Goal: Transaction & Acquisition: Purchase product/service

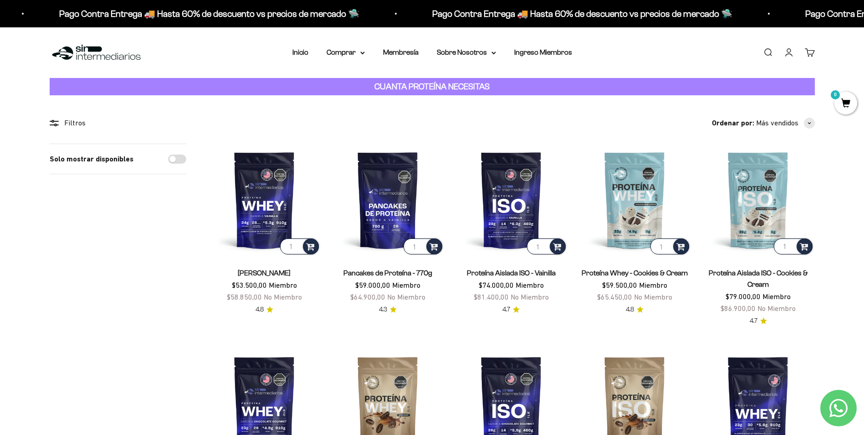
click at [94, 54] on img at bounding box center [96, 53] width 93 height 20
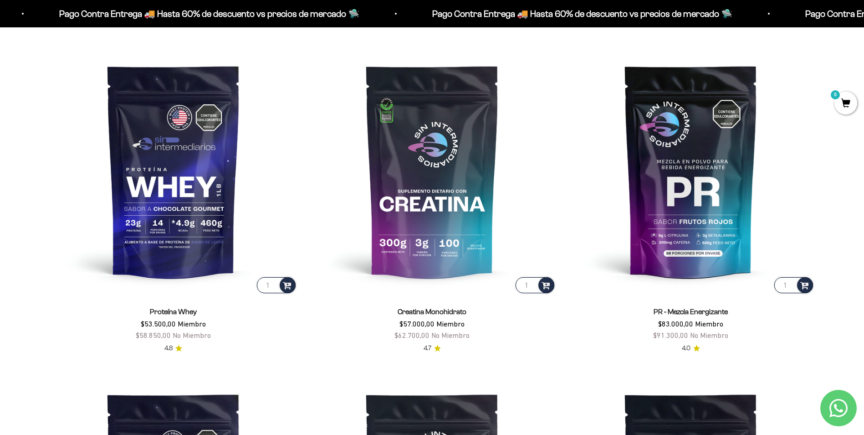
scroll to position [455, 0]
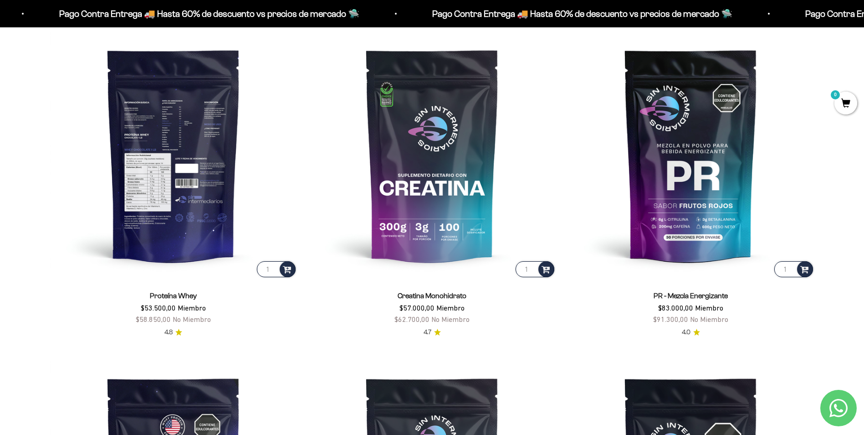
click at [199, 161] on img at bounding box center [174, 155] width 248 height 248
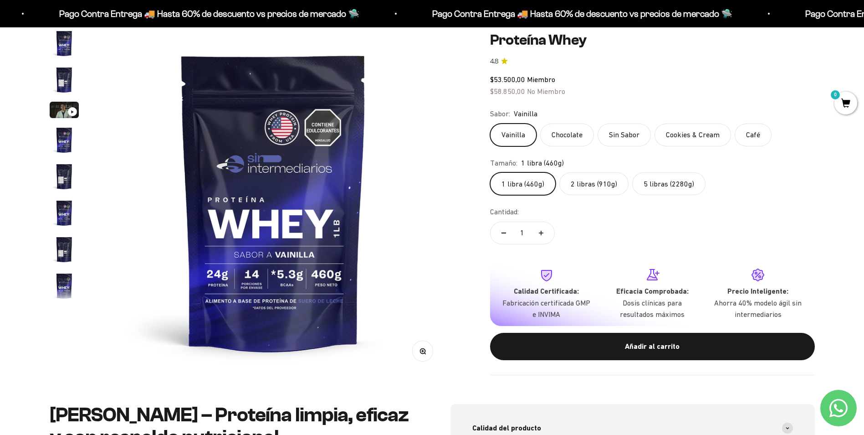
scroll to position [46, 0]
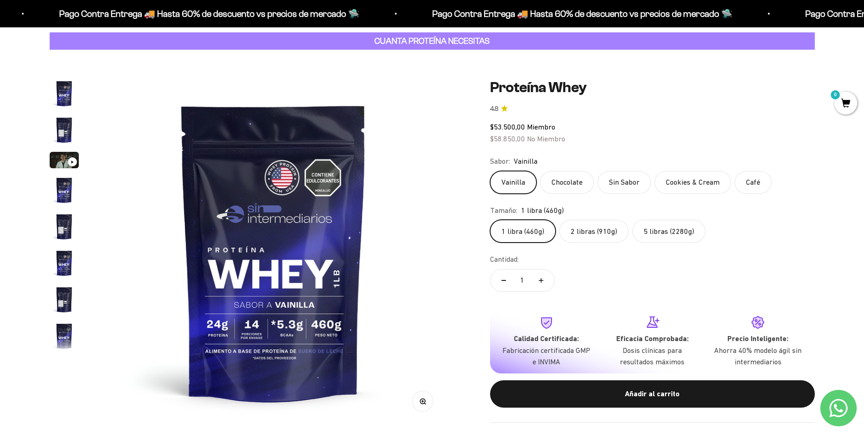
click at [61, 157] on img "Ir al artículo 3" at bounding box center [64, 160] width 29 height 16
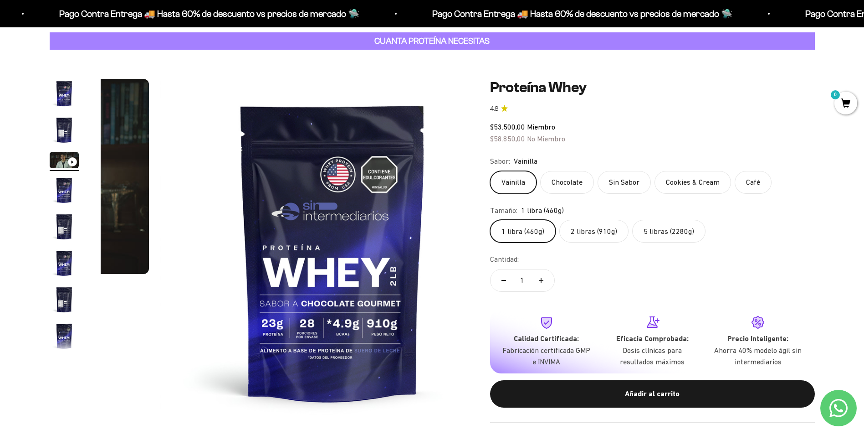
scroll to position [0, 713]
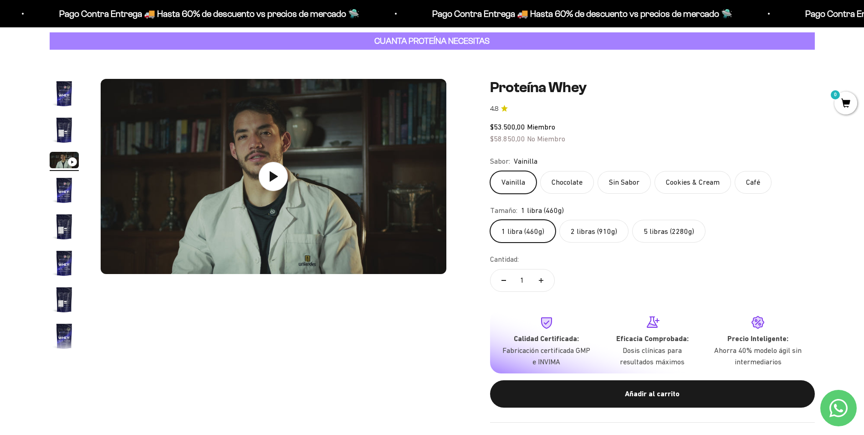
click at [61, 123] on img "Ir al artículo 2" at bounding box center [64, 129] width 29 height 29
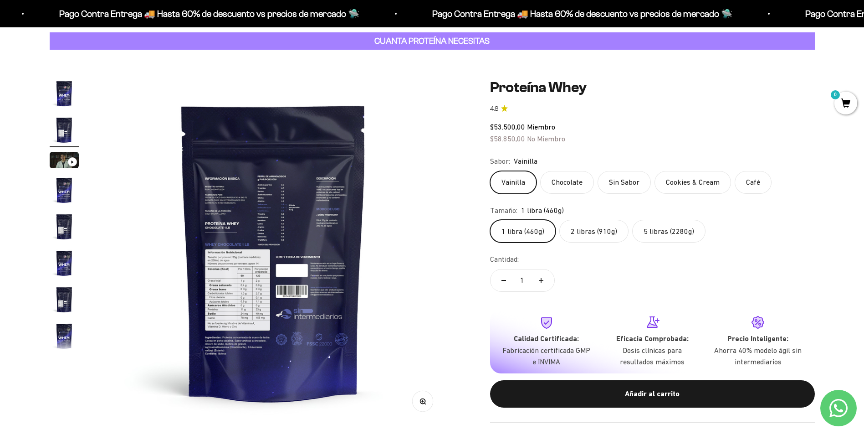
click at [260, 277] on img at bounding box center [274, 252] width 346 height 346
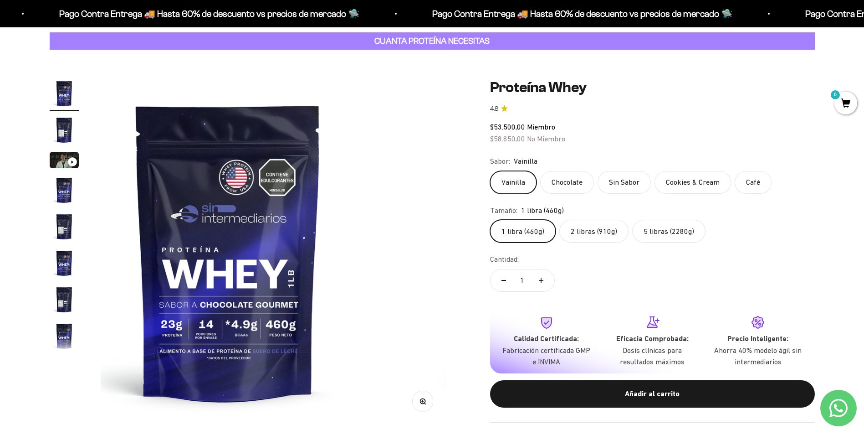
scroll to position [0, 0]
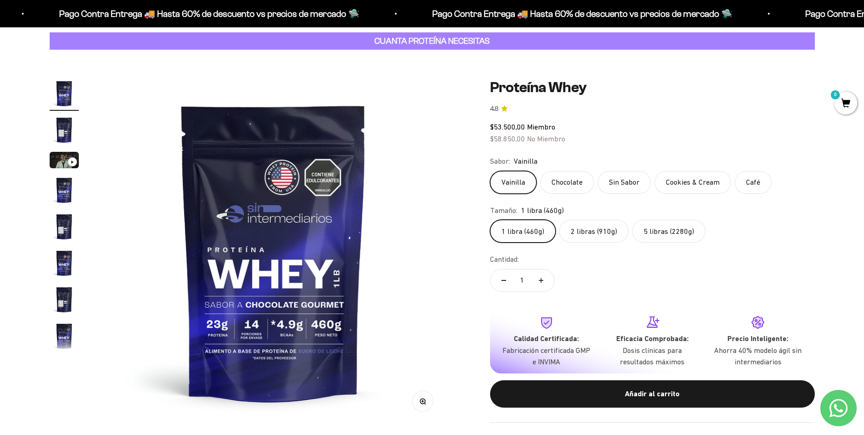
click at [165, 288] on img at bounding box center [274, 252] width 346 height 346
click at [402, 296] on img at bounding box center [274, 252] width 346 height 346
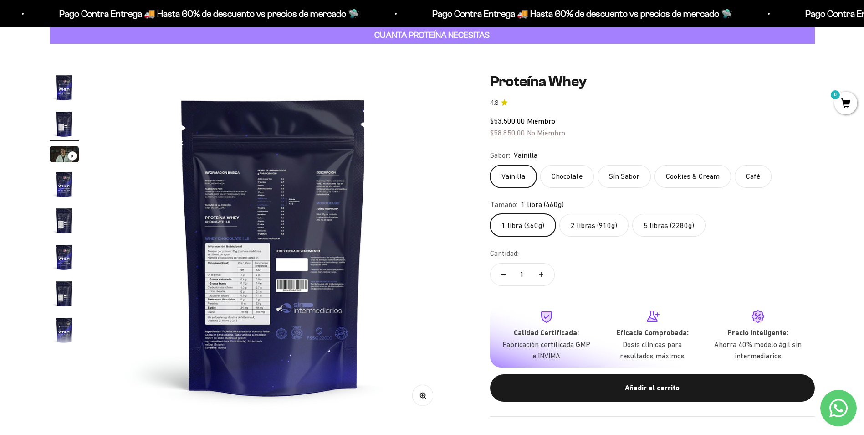
scroll to position [91, 0]
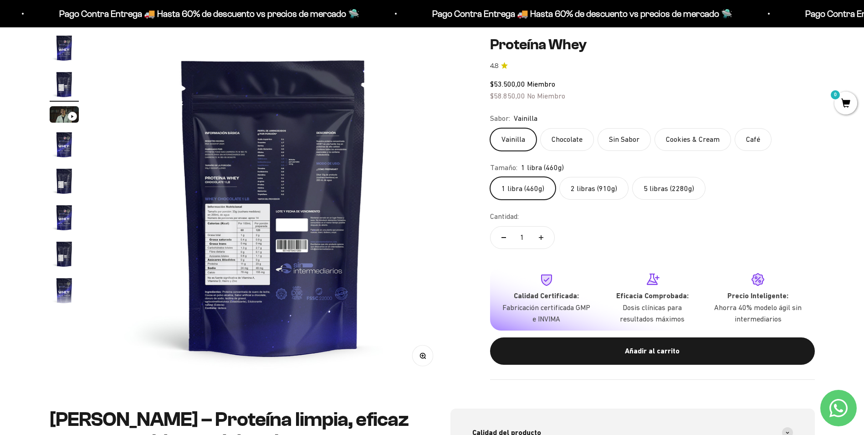
click at [425, 354] on circle "button" at bounding box center [422, 355] width 5 height 5
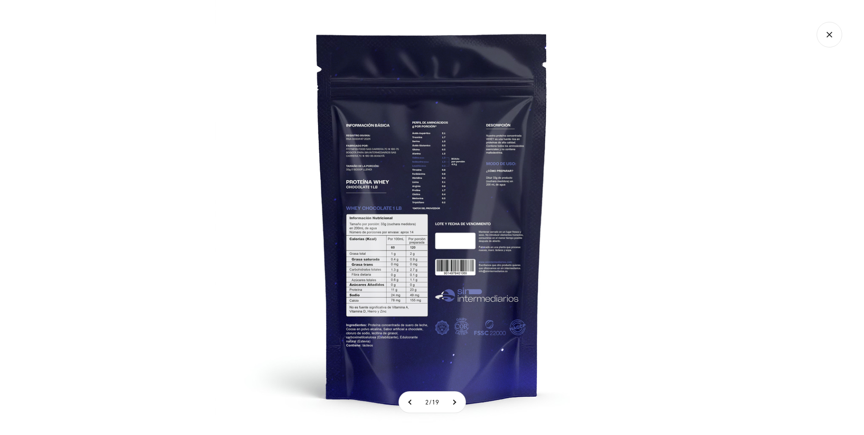
click at [455, 260] on img at bounding box center [432, 217] width 435 height 435
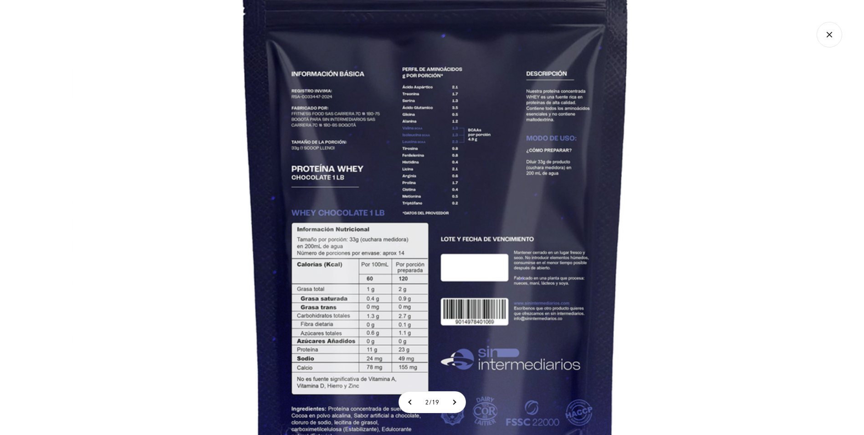
click at [470, 200] on img at bounding box center [436, 228] width 729 height 729
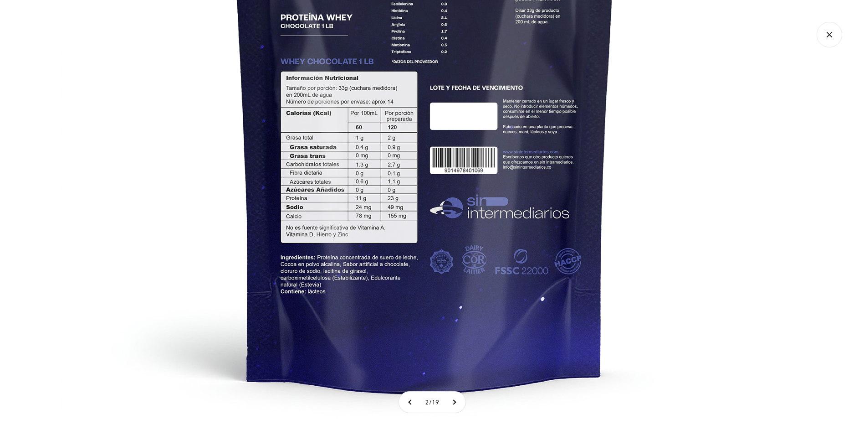
click at [475, 209] on img at bounding box center [425, 77] width 729 height 729
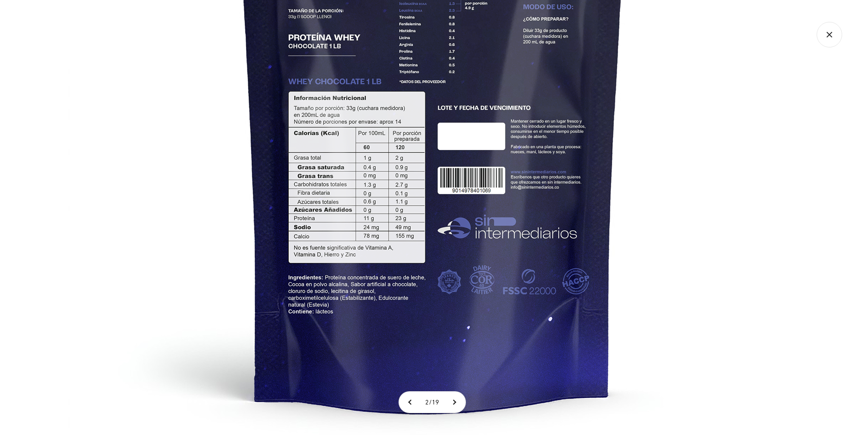
click at [536, 166] on img at bounding box center [432, 97] width 729 height 729
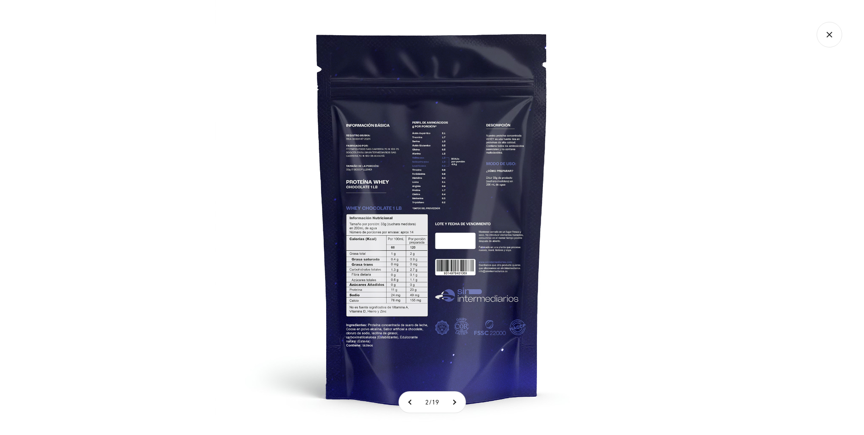
click at [536, 166] on img at bounding box center [432, 217] width 435 height 435
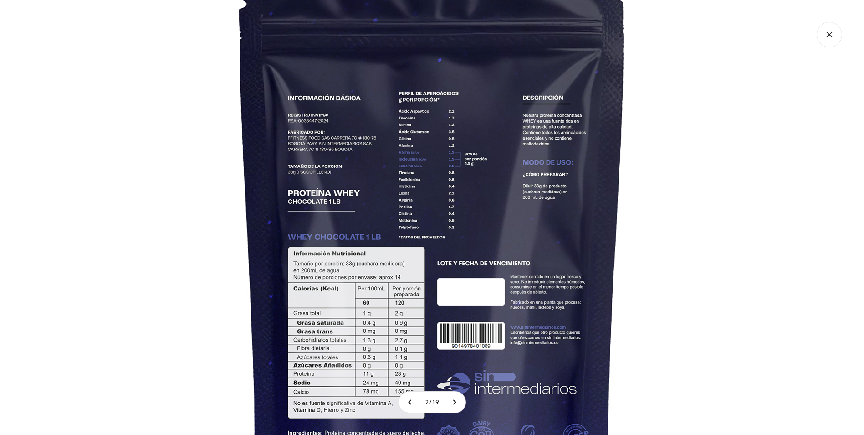
click at [536, 166] on img at bounding box center [432, 252] width 729 height 729
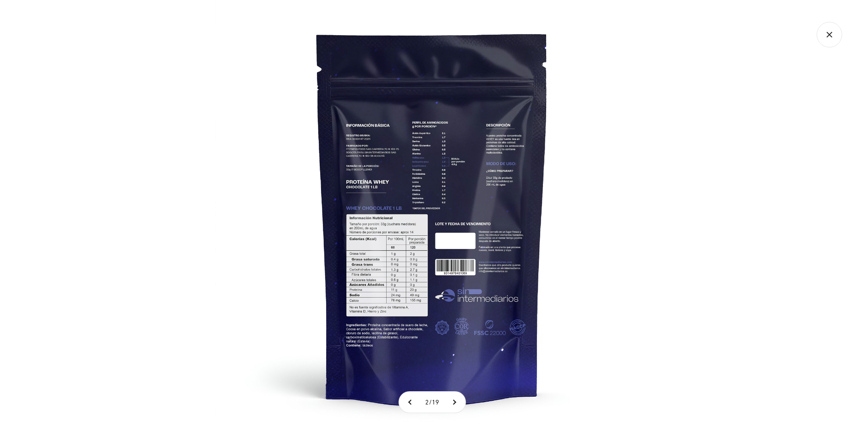
click at [424, 334] on img at bounding box center [432, 217] width 435 height 435
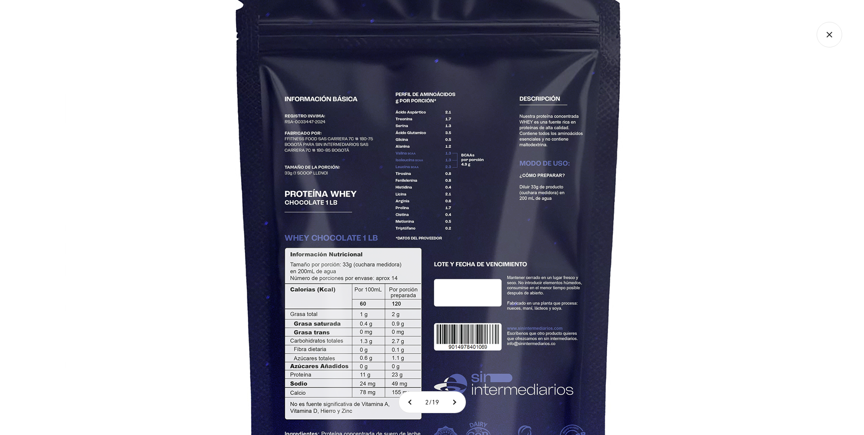
click at [487, 263] on img at bounding box center [429, 253] width 729 height 729
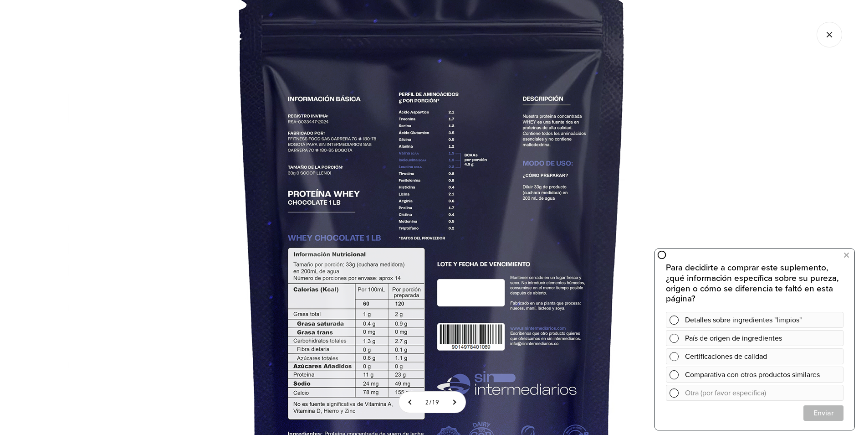
click at [414, 373] on img at bounding box center [432, 253] width 729 height 729
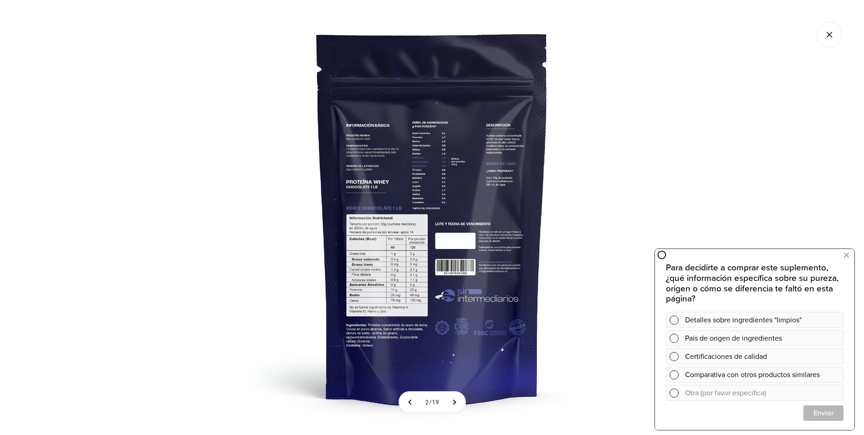
click at [494, 232] on img at bounding box center [432, 217] width 435 height 435
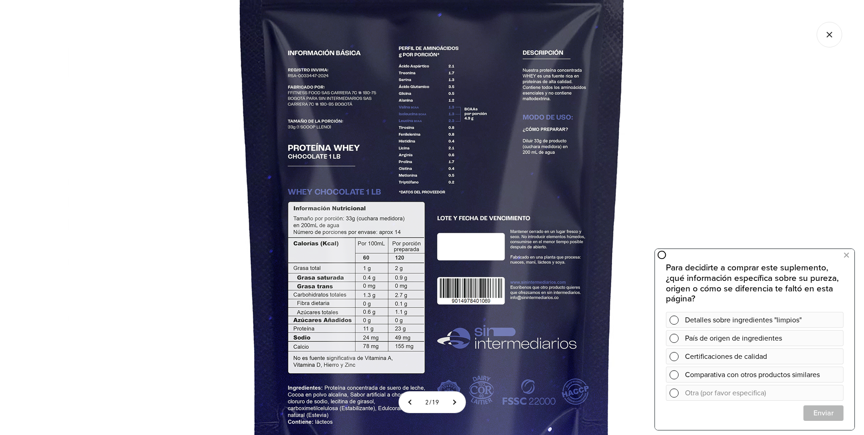
click at [539, 98] on img at bounding box center [432, 207] width 729 height 729
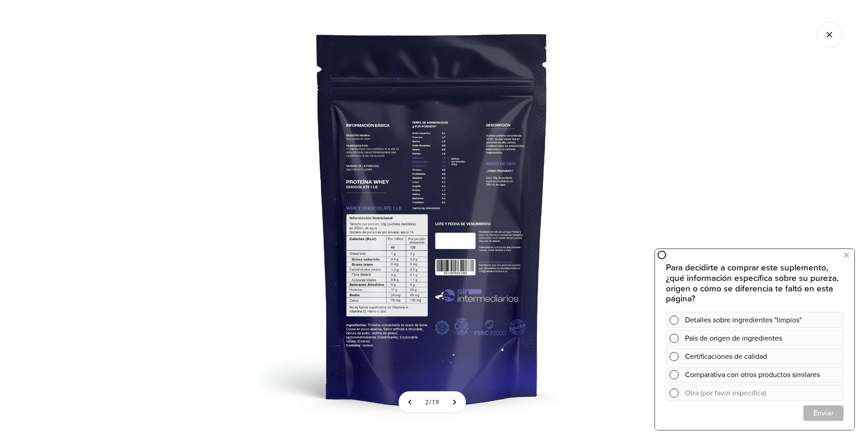
click at [834, 28] on icon "Cerrar galería" at bounding box center [830, 35] width 26 height 26
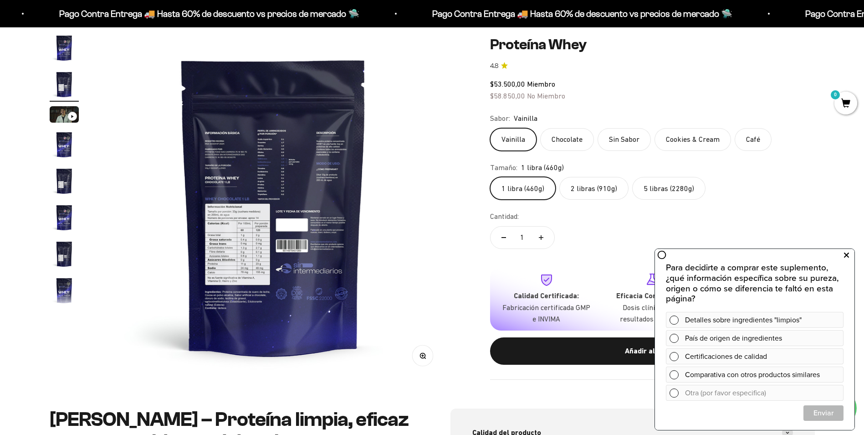
click at [849, 252] on button at bounding box center [846, 255] width 16 height 15
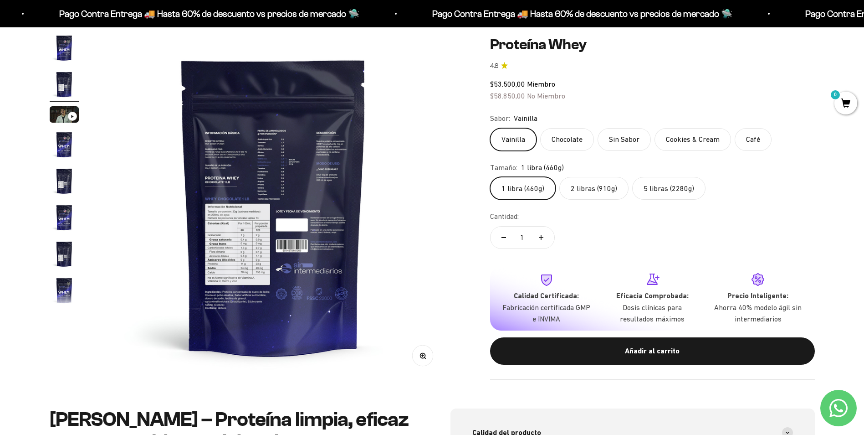
click at [61, 225] on img "Ir al artículo 6" at bounding box center [64, 217] width 29 height 29
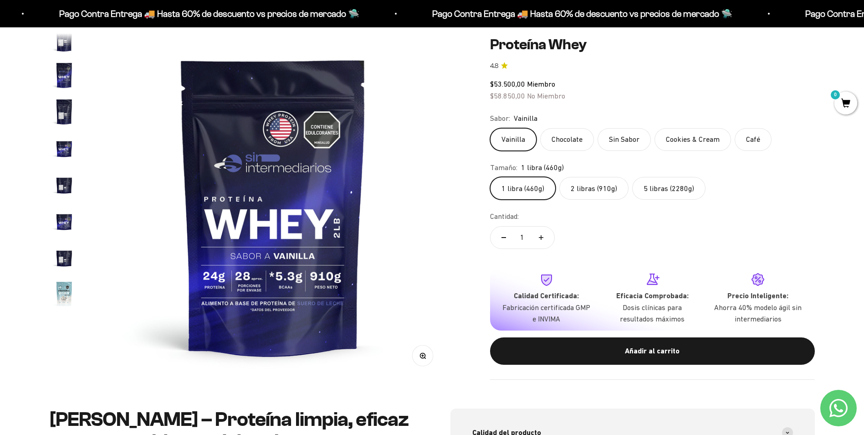
scroll to position [245, 0]
click at [65, 82] on img "Ir al artículo 9" at bounding box center [64, 81] width 29 height 29
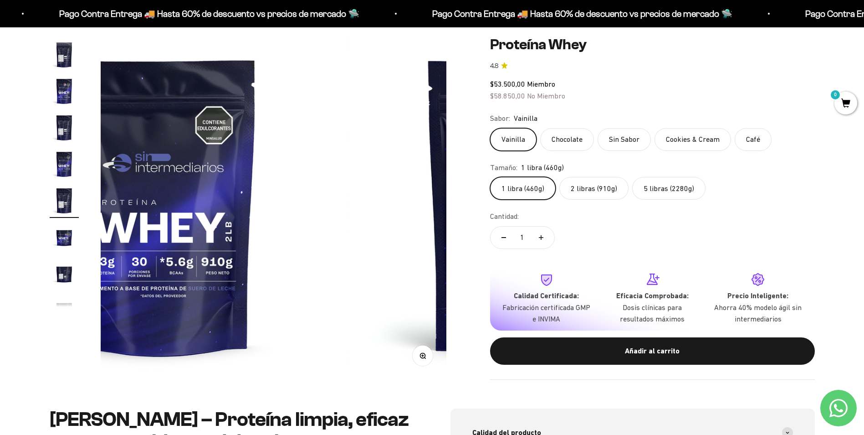
scroll to position [0, 2854]
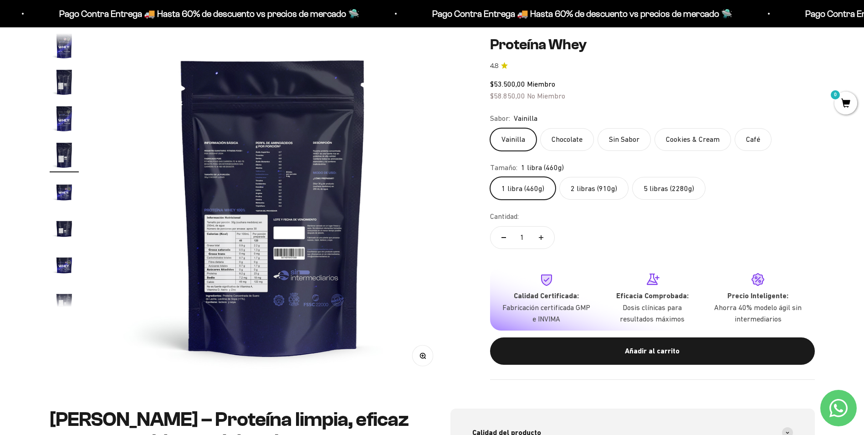
click at [62, 154] on img "Ir al artículo 9" at bounding box center [64, 154] width 29 height 29
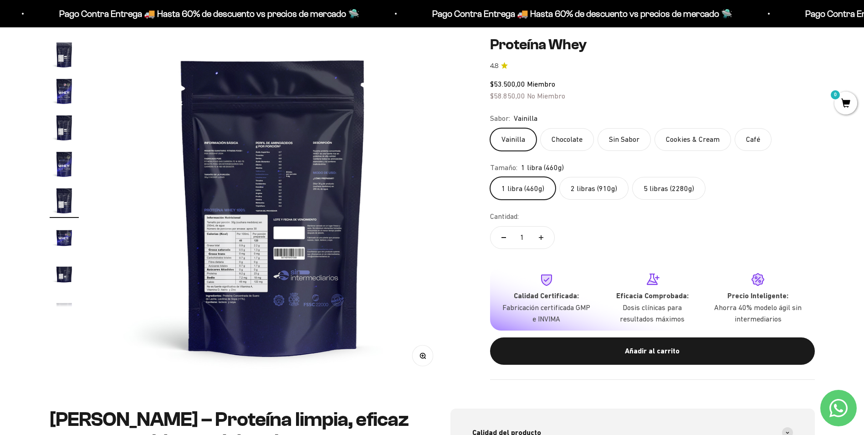
click at [63, 164] on img "Ir al artículo 8" at bounding box center [64, 163] width 29 height 29
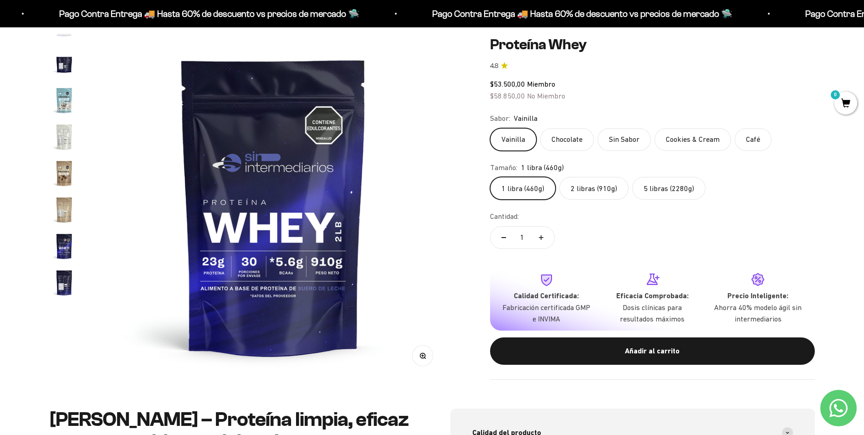
scroll to position [438, 0]
click at [63, 223] on img "Ir al artículo 18" at bounding box center [64, 216] width 29 height 29
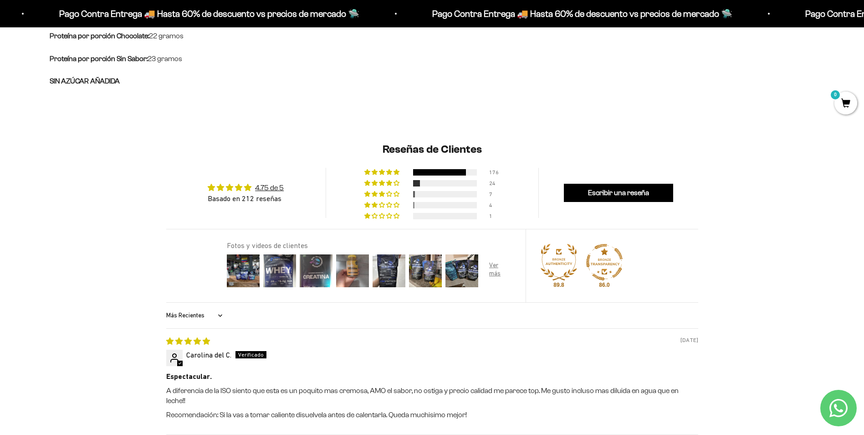
scroll to position [729, 0]
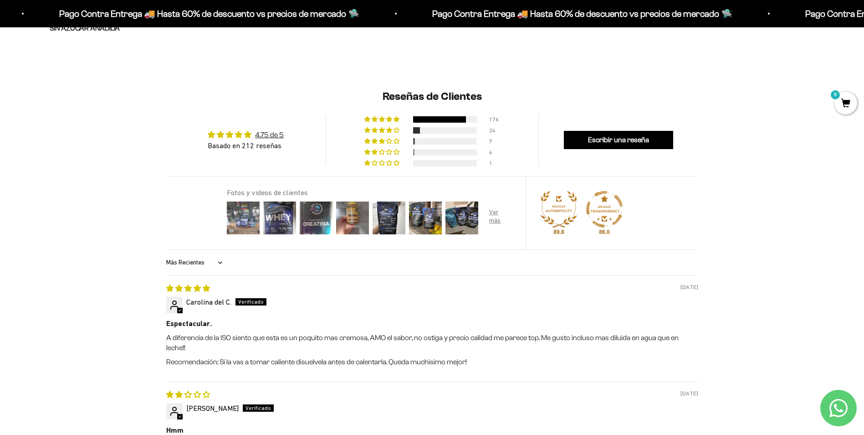
click at [247, 216] on img at bounding box center [243, 218] width 36 height 36
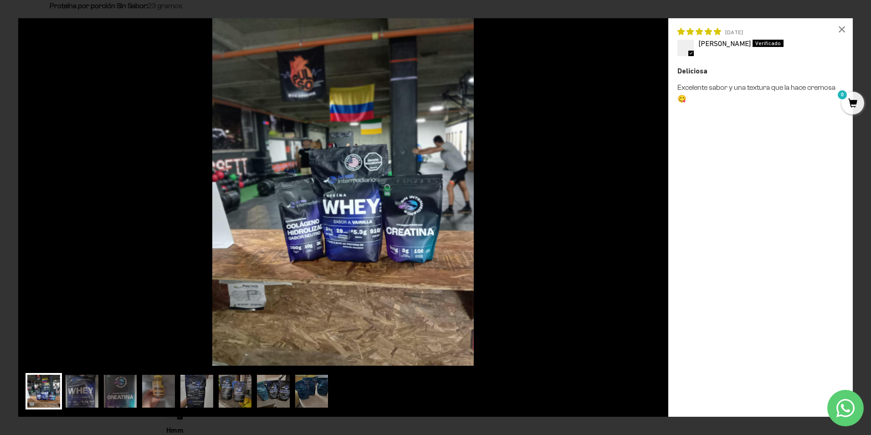
click at [644, 205] on img at bounding box center [343, 191] width 650 height 347
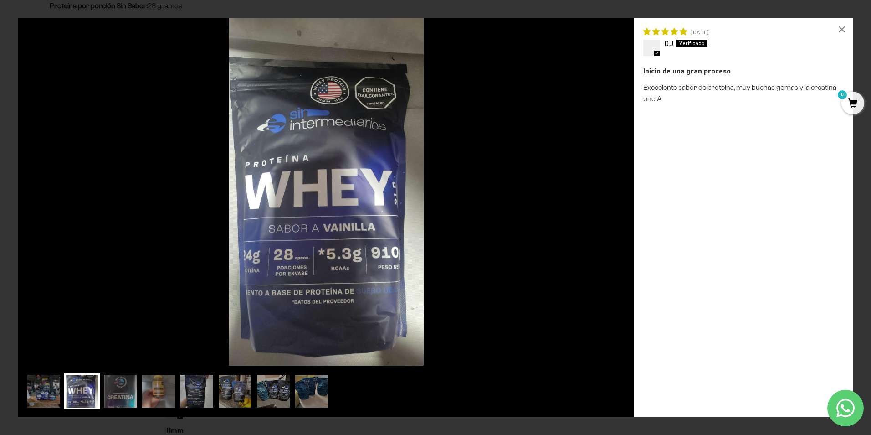
click at [644, 205] on div "[DATE] D.J. Inicio de una gran proceso Execelente sabor de proteína, muy buenas…" at bounding box center [743, 217] width 219 height 398
click at [568, 252] on img at bounding box center [326, 191] width 616 height 347
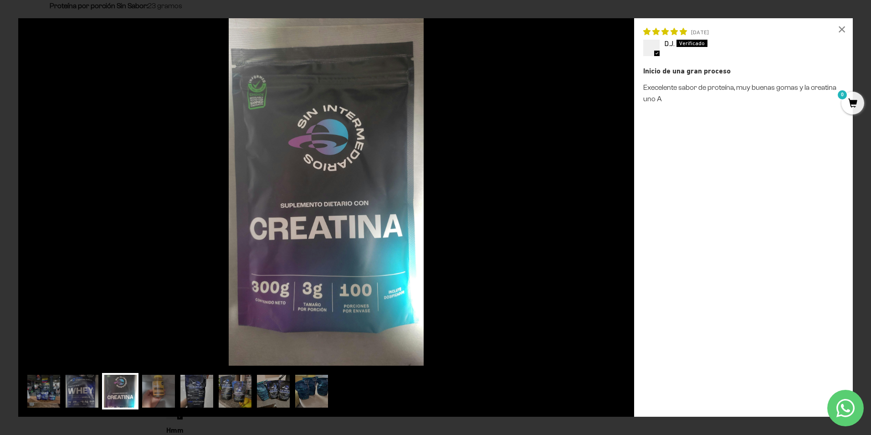
click at [595, 213] on img at bounding box center [326, 191] width 616 height 347
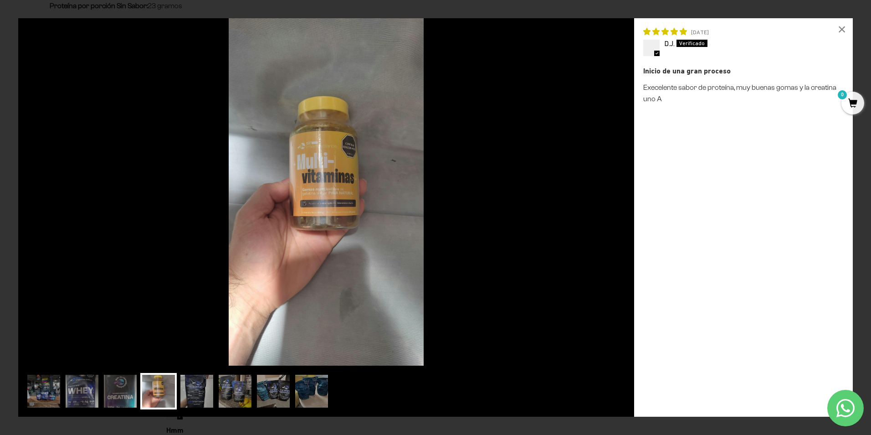
click at [595, 213] on img at bounding box center [326, 191] width 616 height 347
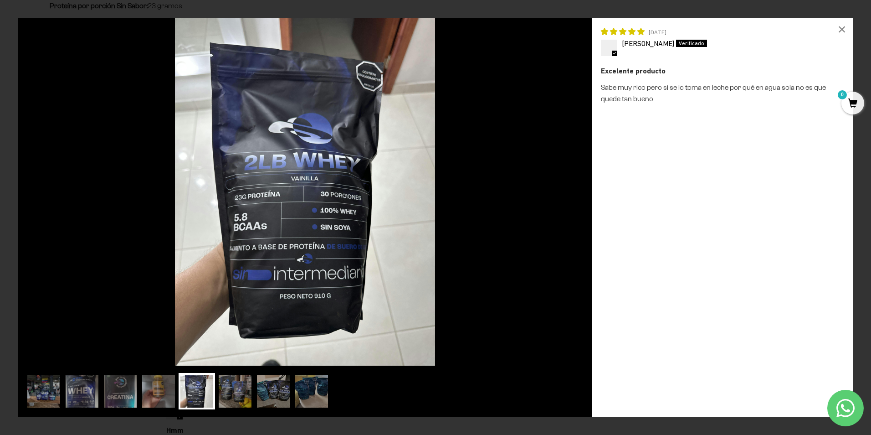
click at [595, 213] on div "[DATE] [PERSON_NAME] Excelente producto Sabe muy rico pero si se lo toma en lec…" at bounding box center [722, 217] width 261 height 398
click at [583, 216] on img at bounding box center [304, 191] width 573 height 347
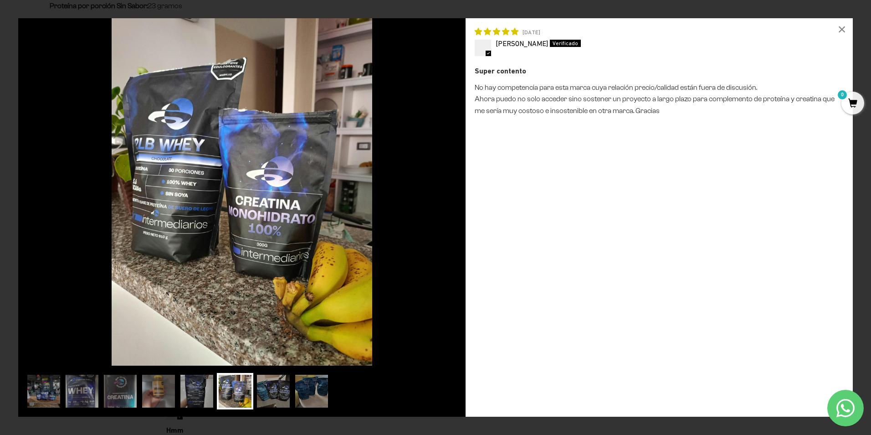
click at [436, 225] on img at bounding box center [241, 191] width 447 height 347
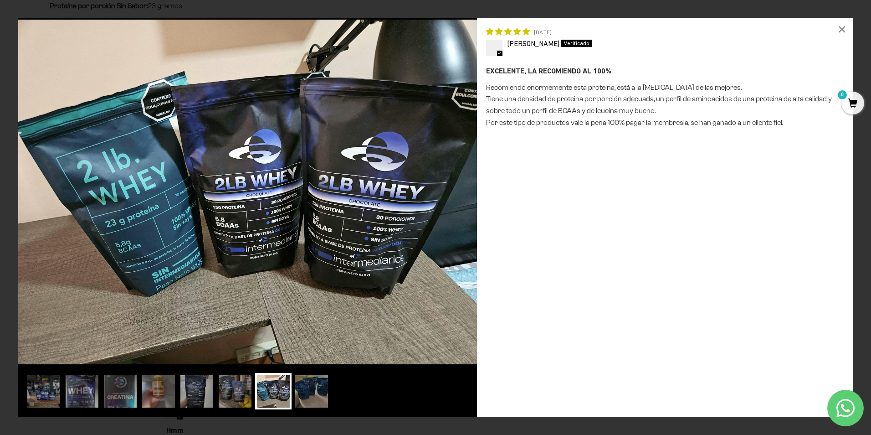
click at [453, 219] on img at bounding box center [247, 191] width 459 height 347
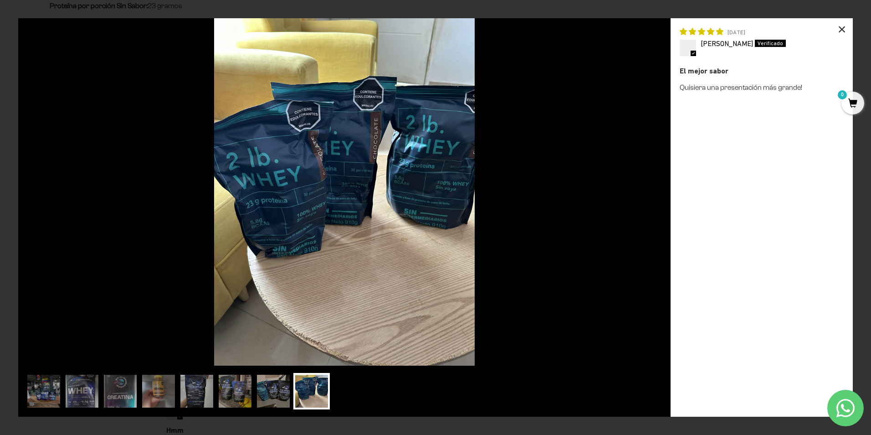
click at [845, 30] on div "×" at bounding box center [842, 29] width 22 height 22
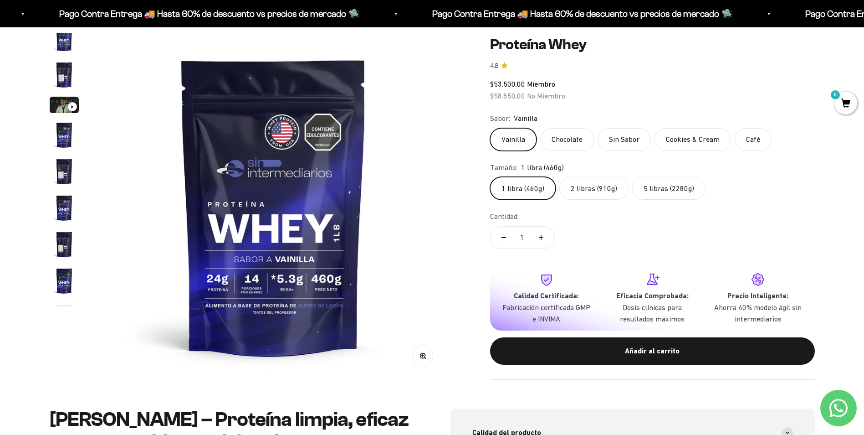
scroll to position [0, 0]
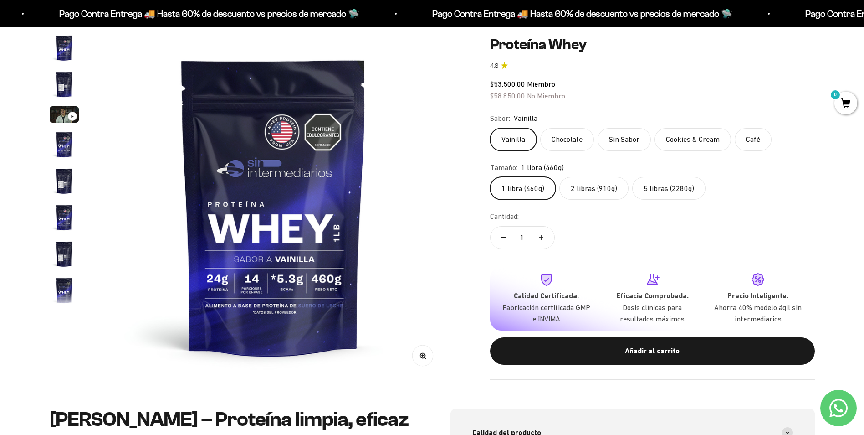
click at [65, 82] on img "Ir al artículo 2" at bounding box center [64, 84] width 29 height 29
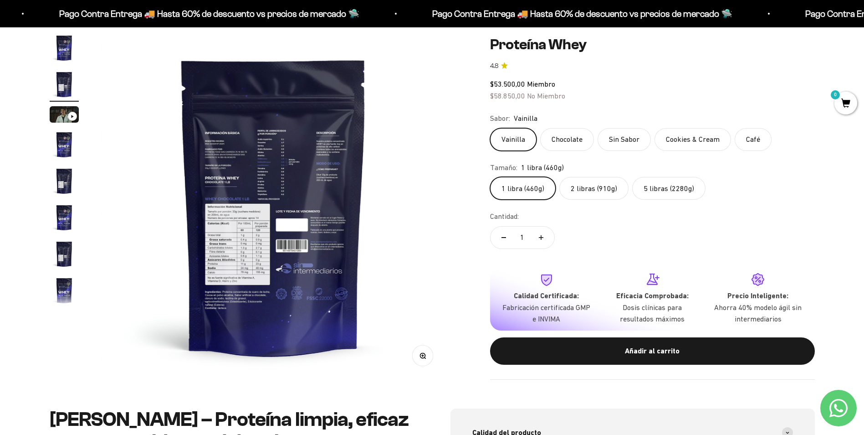
click at [325, 213] on img at bounding box center [274, 206] width 346 height 346
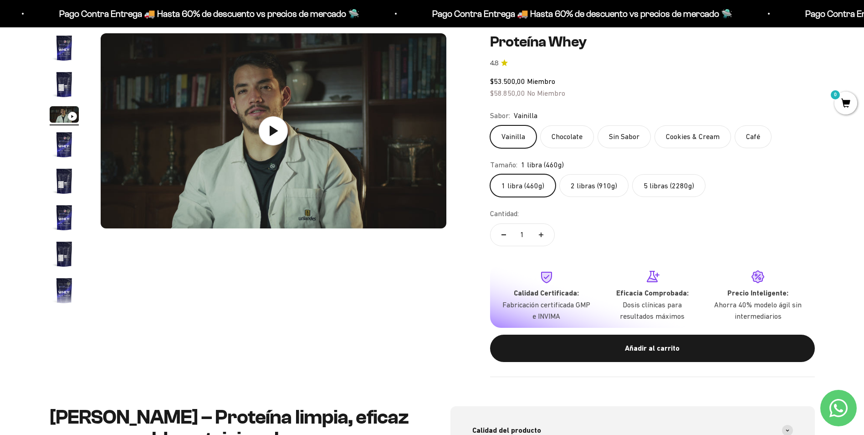
click at [66, 82] on img "Ir al artículo 2" at bounding box center [64, 84] width 29 height 29
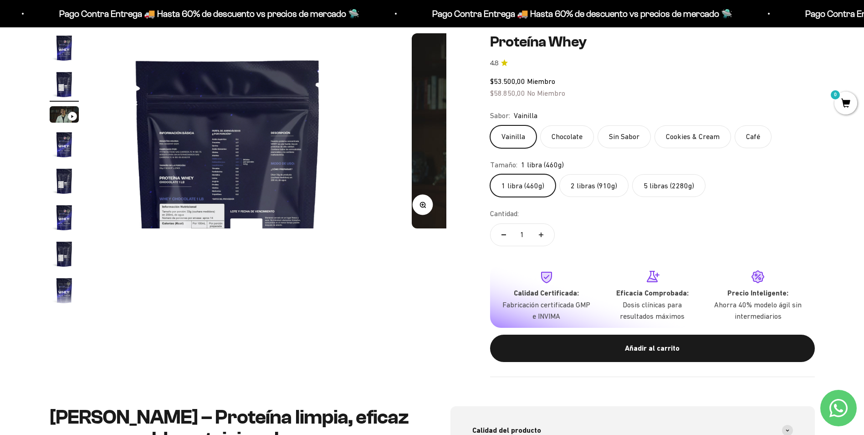
scroll to position [0, 357]
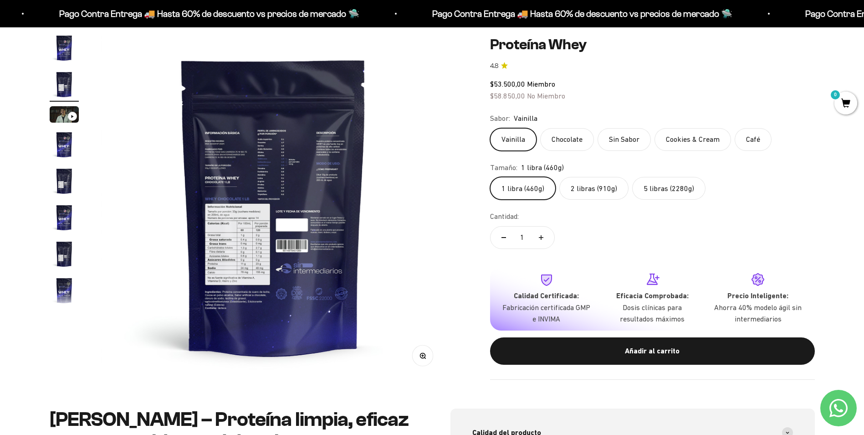
click at [416, 356] on button "Zoom" at bounding box center [422, 355] width 20 height 20
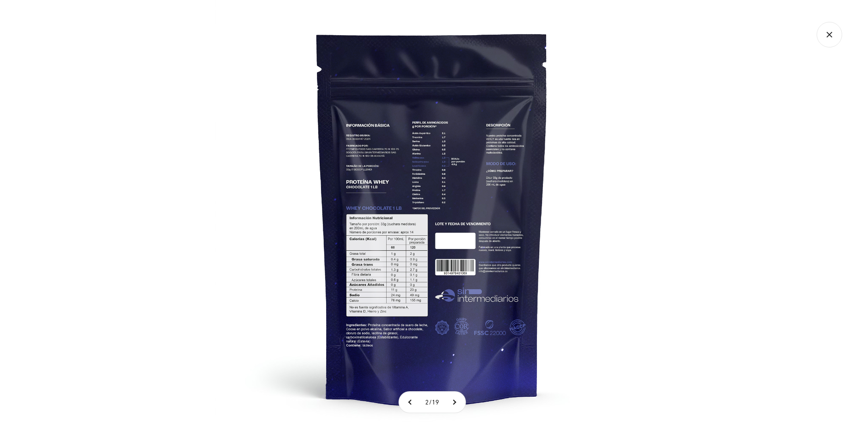
click at [420, 347] on img at bounding box center [432, 217] width 435 height 435
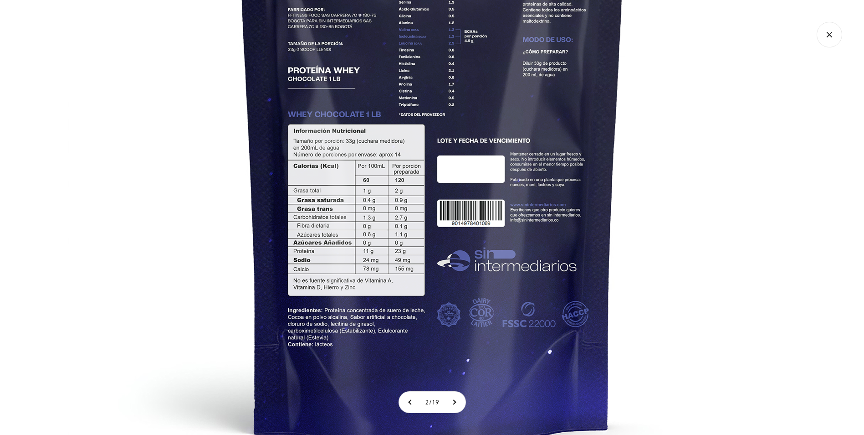
click at [834, 33] on icon "Cerrar galería" at bounding box center [830, 35] width 26 height 26
